Goal: Subscribe to service/newsletter

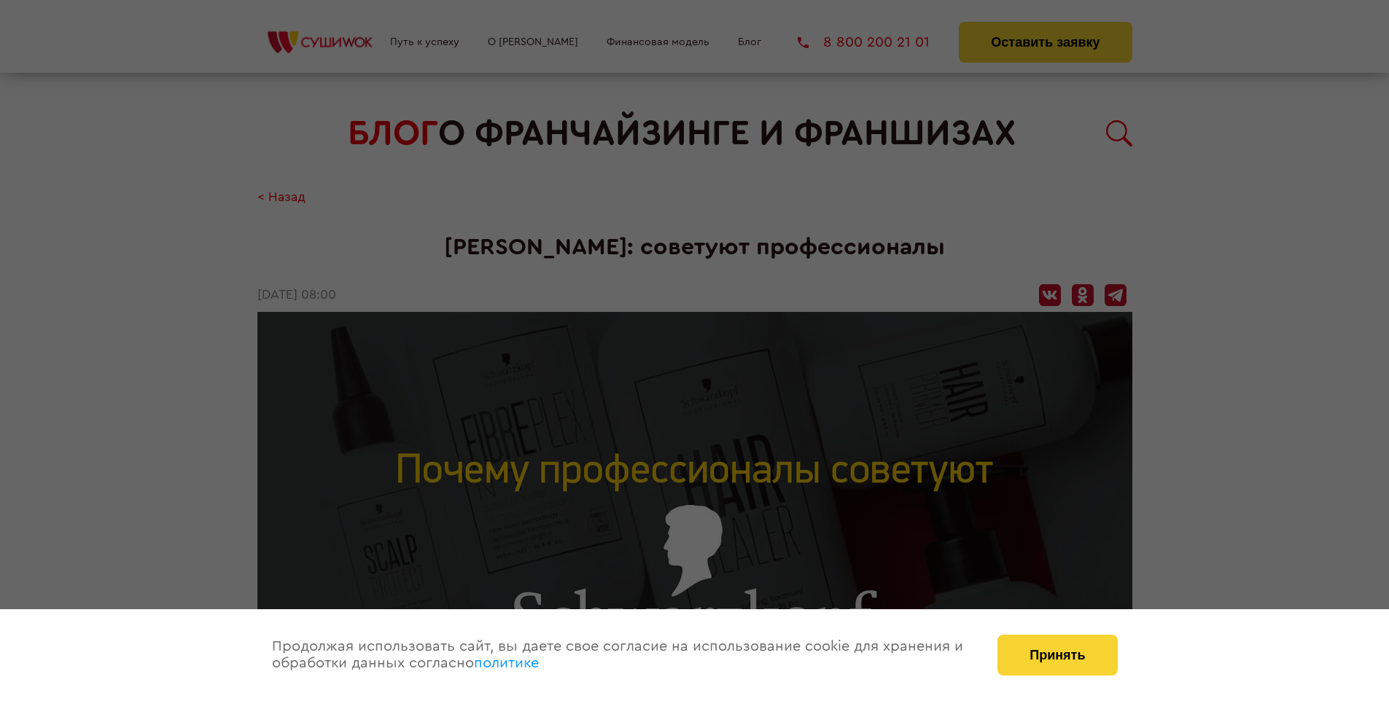
scroll to position [2234, 0]
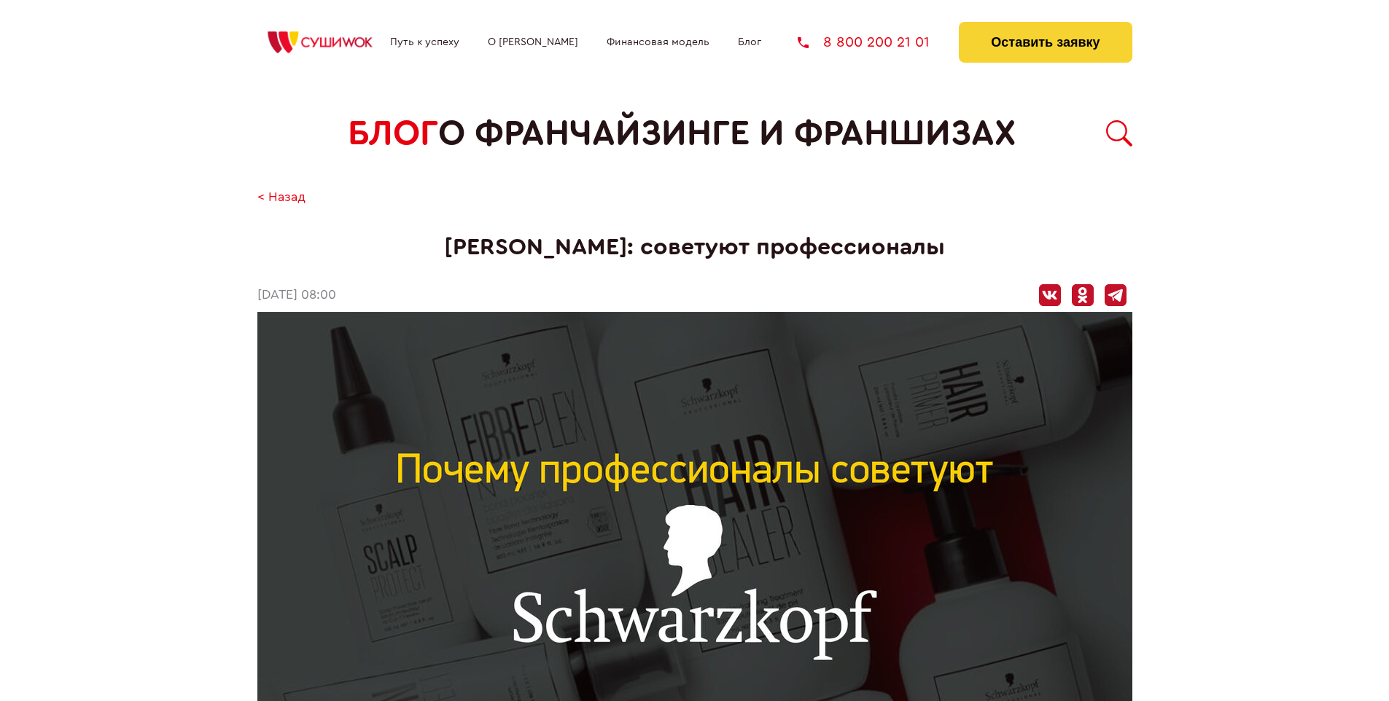
scroll to position [2234, 0]
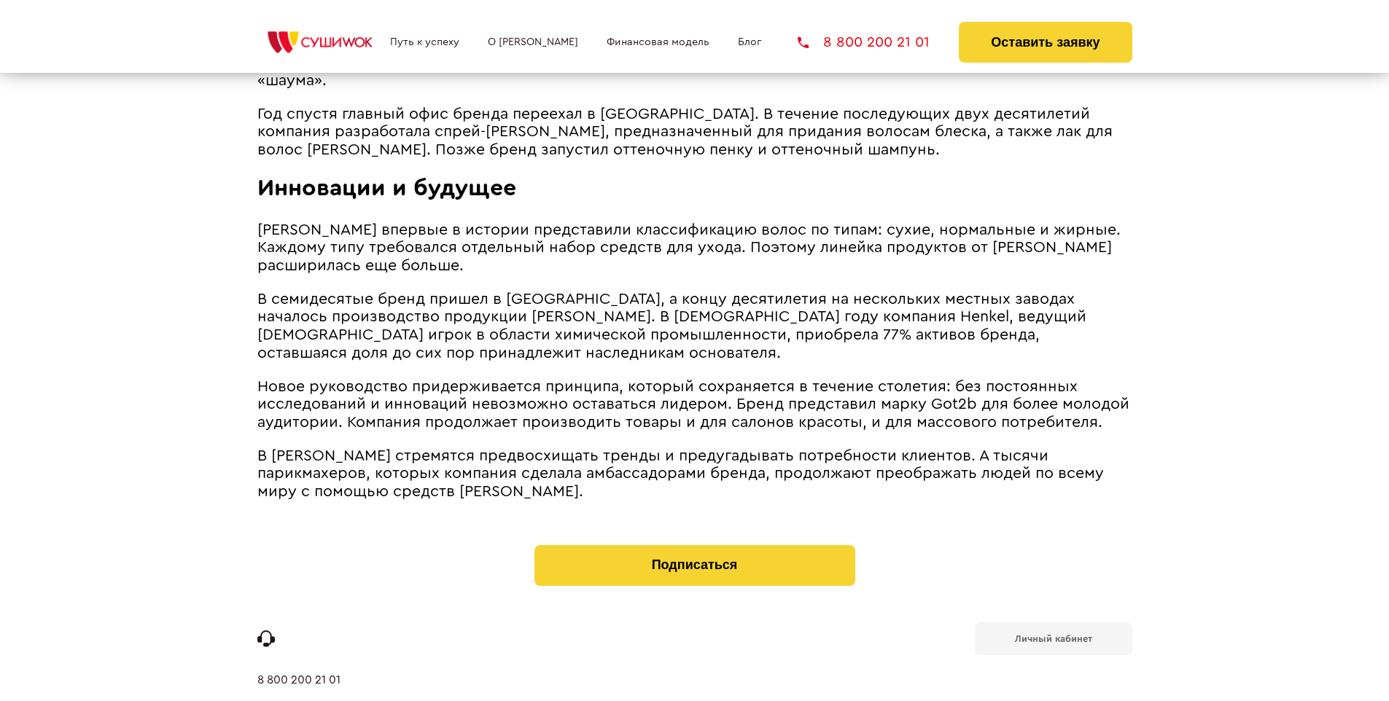
click at [1053, 634] on b "Личный кабинет" at bounding box center [1053, 638] width 77 height 9
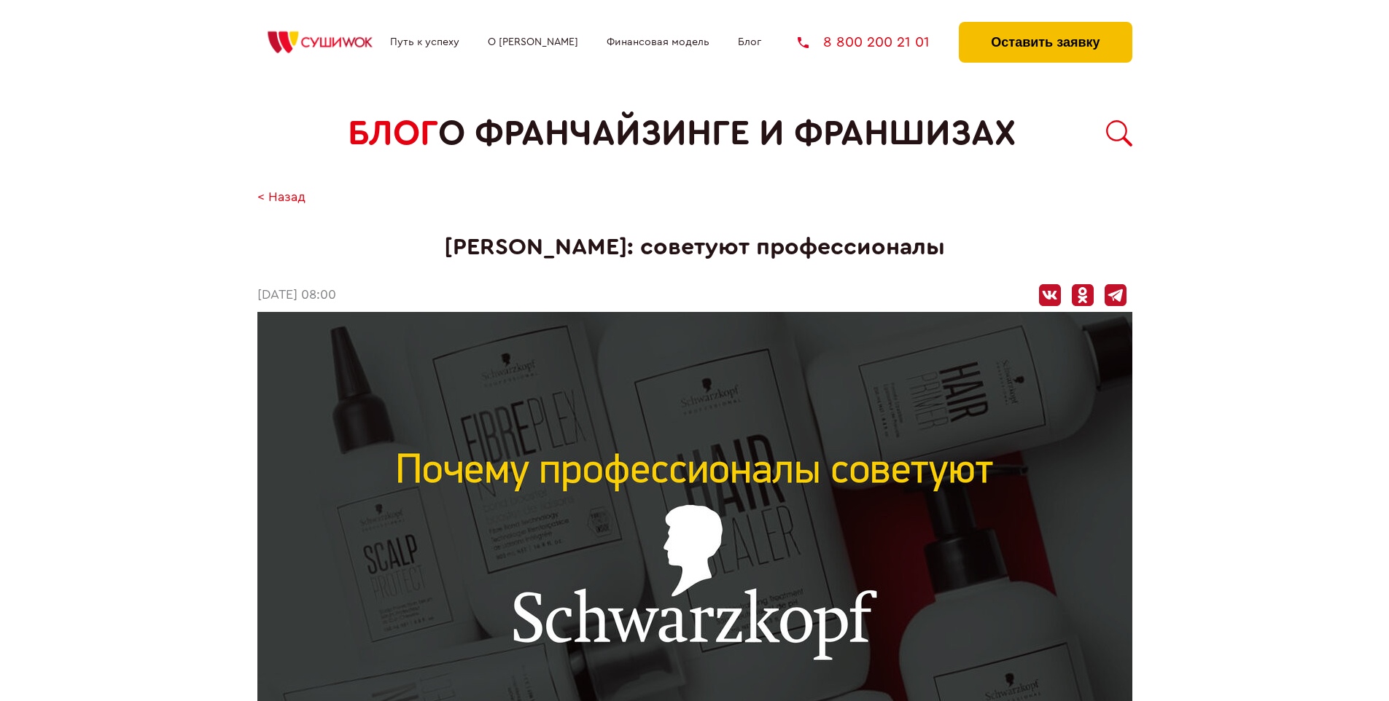
click at [1045, 26] on button "Оставить заявку" at bounding box center [1045, 42] width 173 height 41
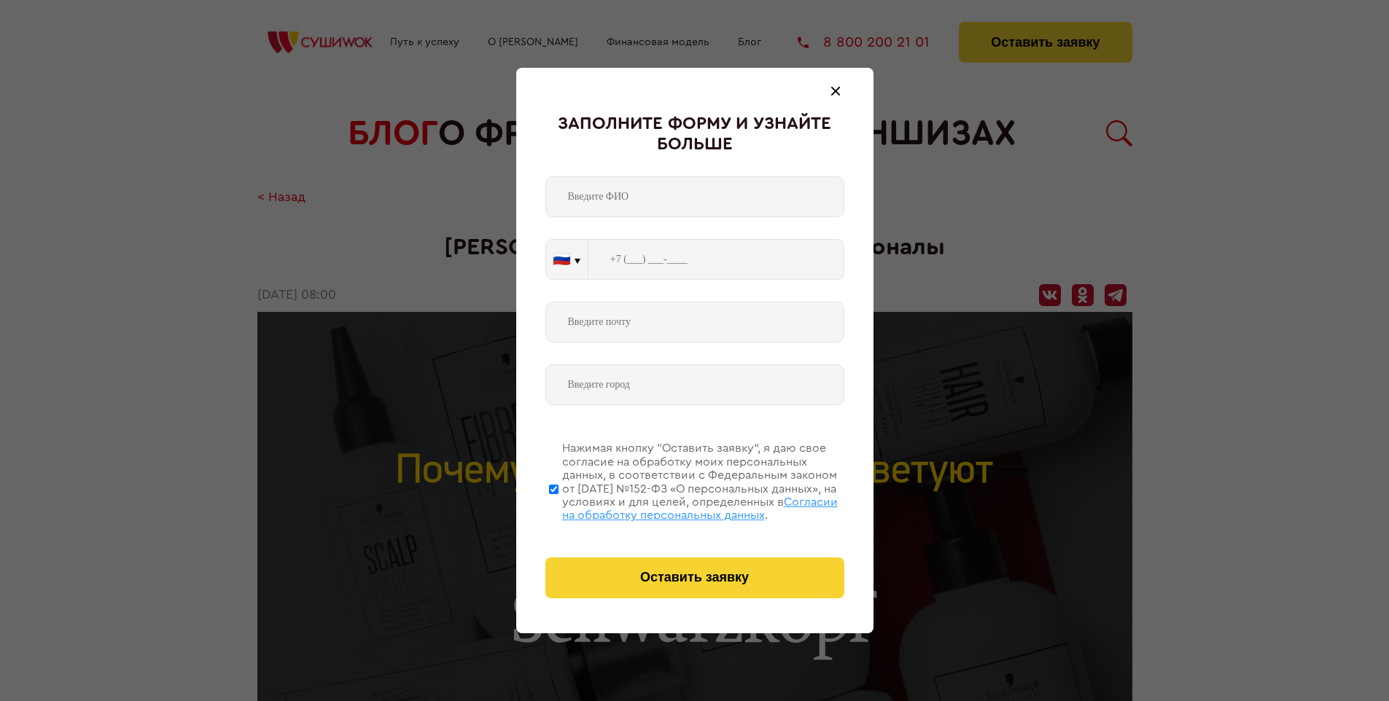
click at [676, 507] on span "Согласии на обработку персональных данных" at bounding box center [700, 508] width 276 height 25
click at [558, 507] on input "Нажимая кнопку “Оставить заявку”, я даю свое согласие на обработку моих персона…" at bounding box center [553, 489] width 9 height 117
checkbox input "false"
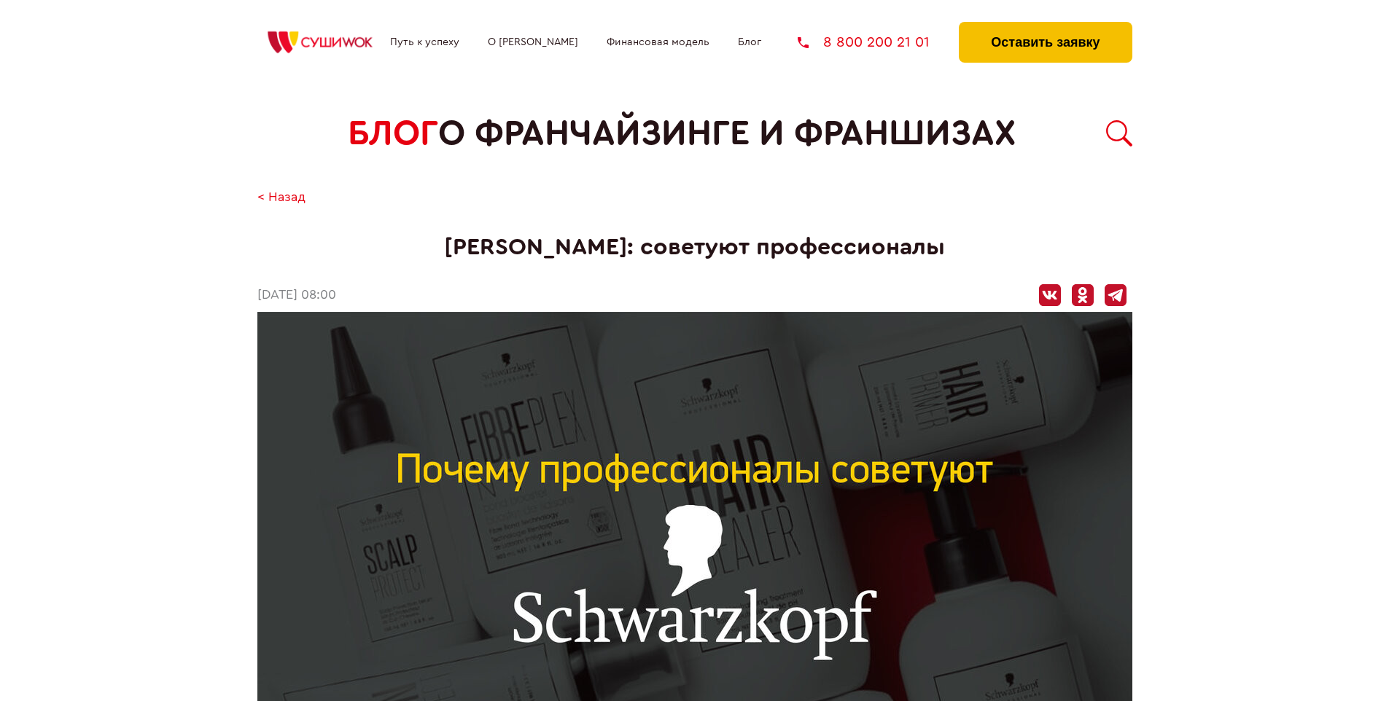
click at [1045, 26] on button "Оставить заявку" at bounding box center [1045, 42] width 173 height 41
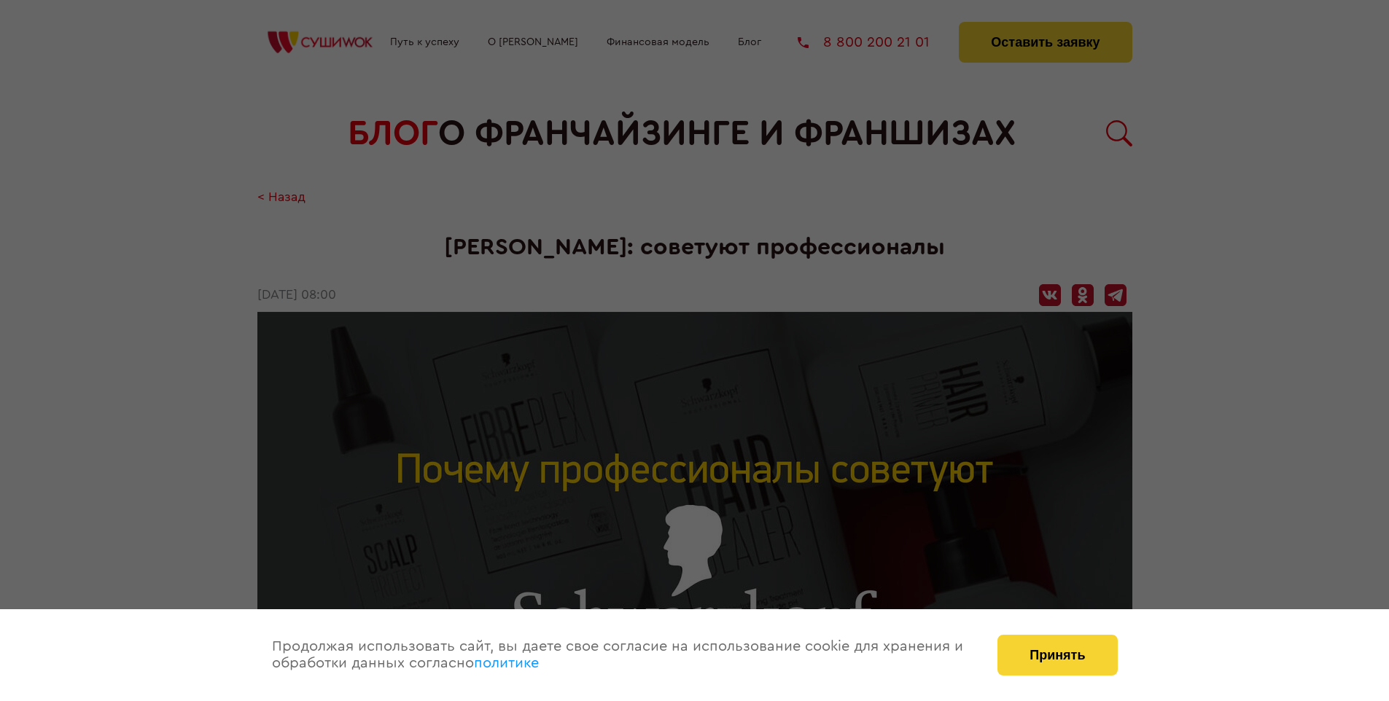
scroll to position [2234, 0]
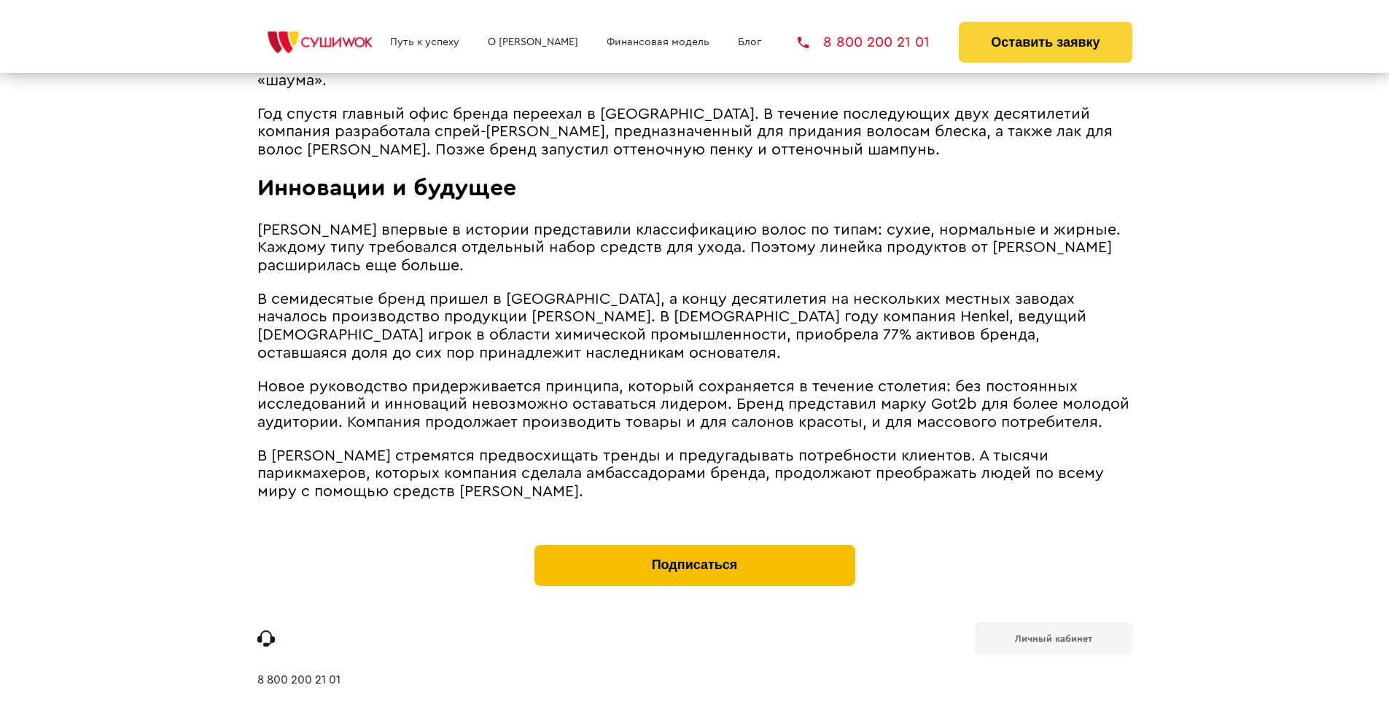
click at [694, 545] on button "Подписаться" at bounding box center [694, 565] width 321 height 41
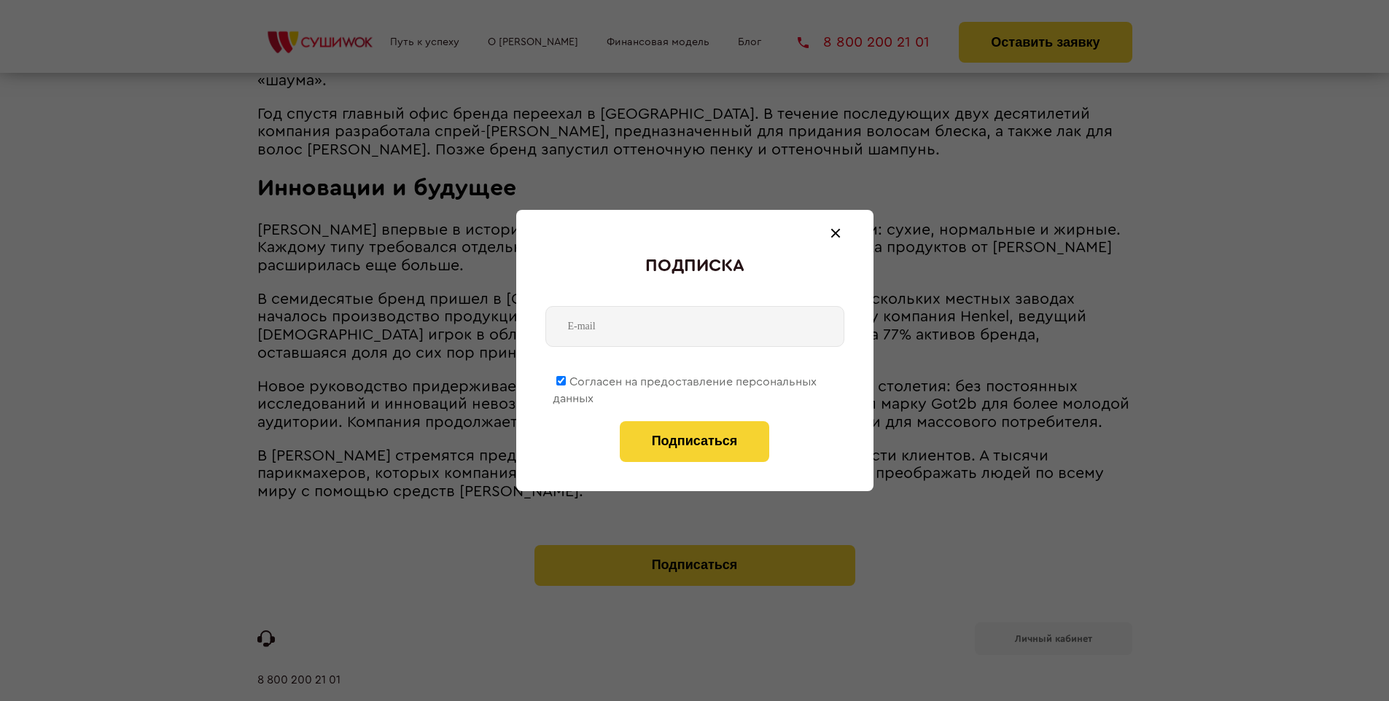
click at [685, 379] on span "Согласен на предоставление персональных данных" at bounding box center [685, 390] width 264 height 28
click at [566, 379] on input "Согласен на предоставление персональных данных" at bounding box center [560, 380] width 9 height 9
checkbox input "false"
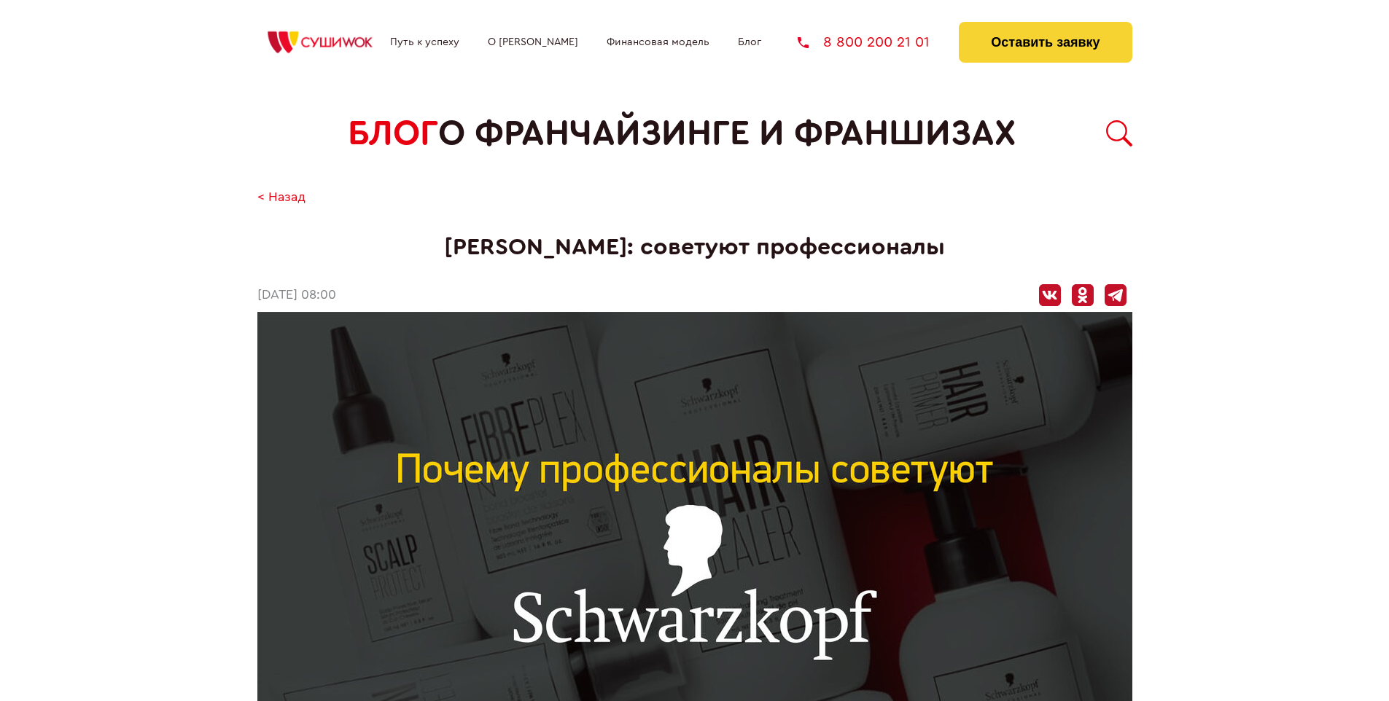
scroll to position [2234, 0]
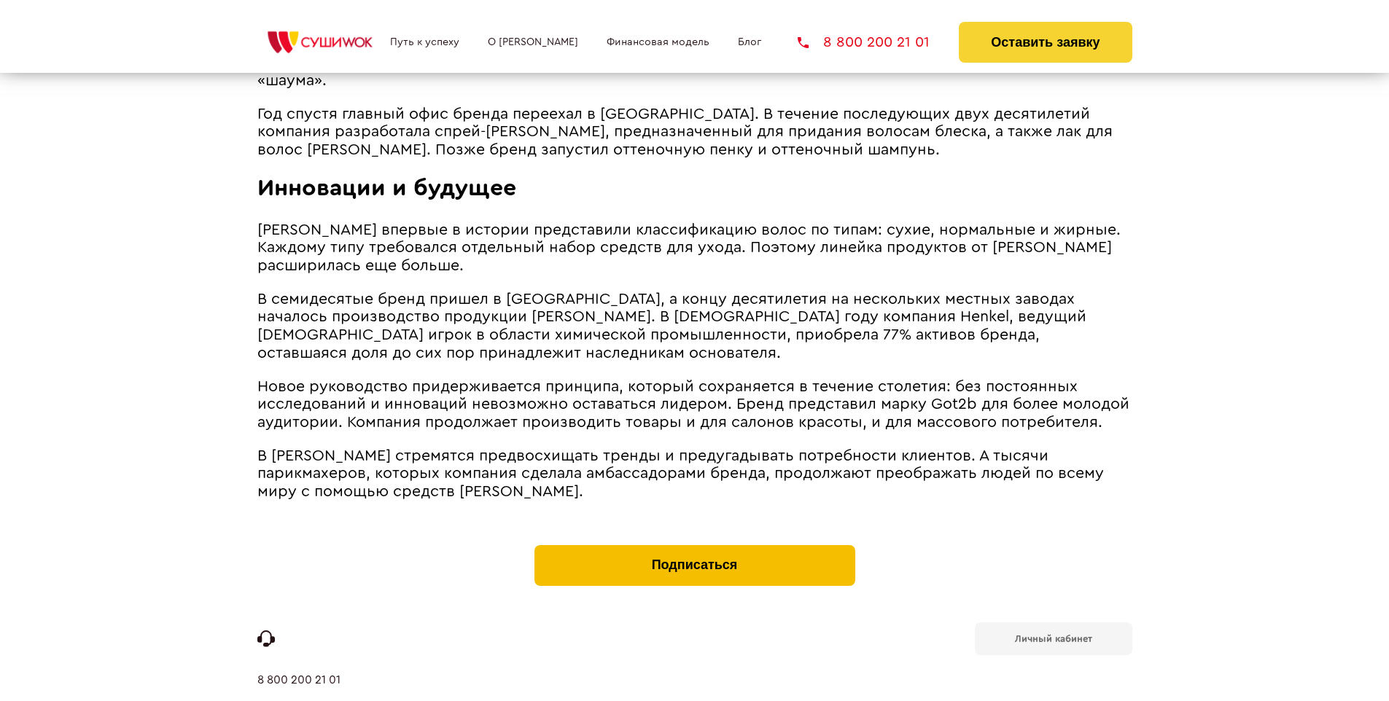
click at [694, 545] on button "Подписаться" at bounding box center [694, 565] width 321 height 41
